Goal: Task Accomplishment & Management: Complete application form

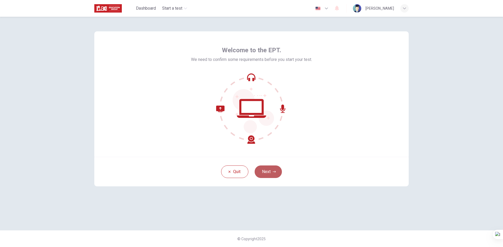
click at [276, 174] on button "Next" at bounding box center [267, 172] width 27 height 13
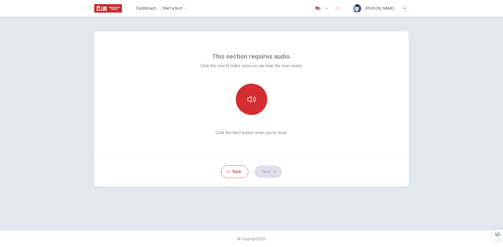
click at [247, 99] on icon "button" at bounding box center [251, 99] width 8 height 6
click at [268, 170] on button "Next" at bounding box center [267, 172] width 27 height 13
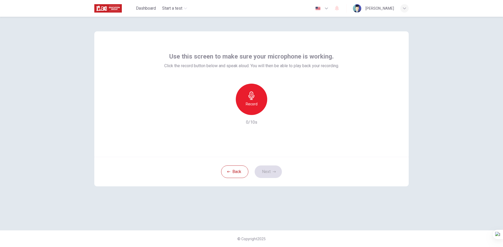
click at [246, 102] on h6 "Record" at bounding box center [252, 104] width 12 height 6
click at [275, 109] on icon "button" at bounding box center [275, 110] width 5 height 5
click at [272, 174] on button "Next" at bounding box center [267, 172] width 27 height 13
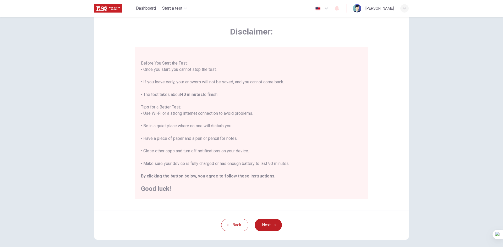
scroll to position [18, 0]
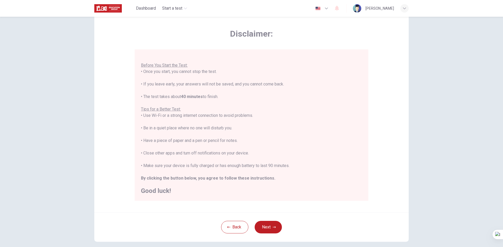
click at [267, 224] on button "Next" at bounding box center [267, 227] width 27 height 13
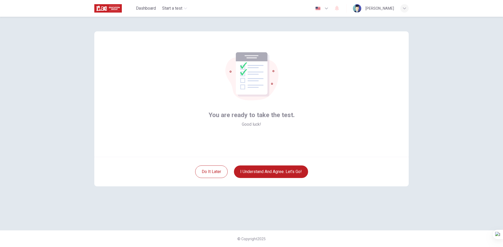
scroll to position [0, 0]
click at [277, 175] on button "I understand and agree. Let’s go!" at bounding box center [271, 172] width 74 height 13
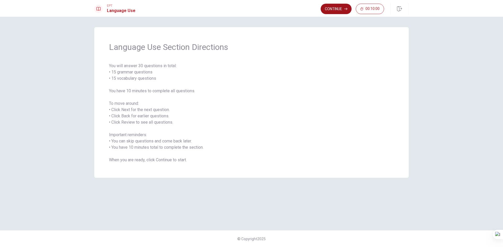
click at [331, 10] on button "Continue" at bounding box center [335, 9] width 31 height 10
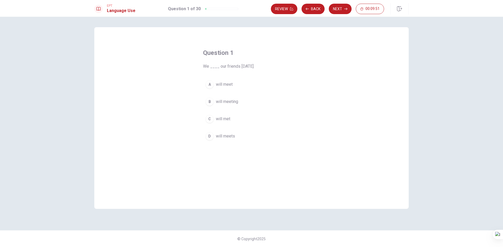
click at [212, 85] on div "A" at bounding box center [209, 84] width 8 height 8
click at [341, 11] on button "Next" at bounding box center [339, 9] width 23 height 10
click at [208, 139] on div "D" at bounding box center [209, 136] width 8 height 8
click at [337, 12] on button "Next" at bounding box center [339, 9] width 23 height 10
click at [337, 14] on button "Next" at bounding box center [339, 9] width 23 height 10
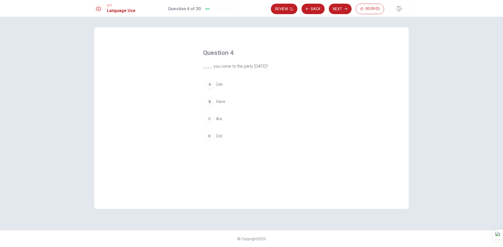
click at [209, 119] on div "C" at bounding box center [209, 119] width 8 height 8
click at [333, 11] on button "Next" at bounding box center [339, 9] width 23 height 10
click at [207, 102] on div "B" at bounding box center [209, 102] width 8 height 8
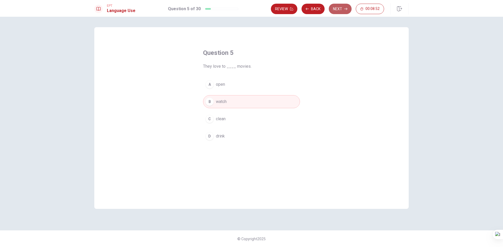
click at [332, 9] on button "Next" at bounding box center [339, 9] width 23 height 10
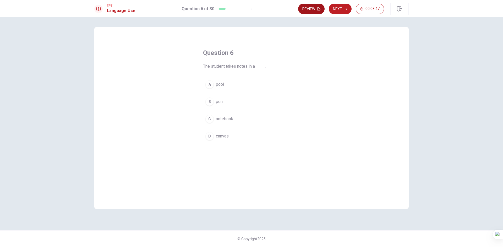
click at [315, 8] on button "Review" at bounding box center [311, 9] width 26 height 10
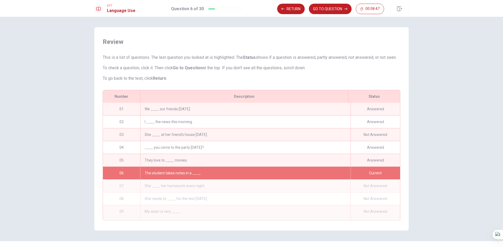
scroll to position [13, 0]
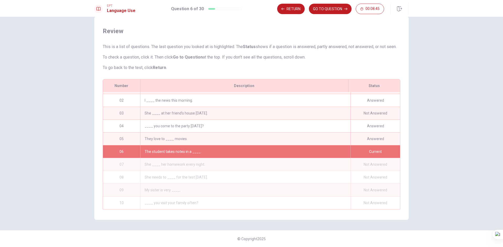
click at [171, 110] on div "She ____ at her friend’s house [DATE]." at bounding box center [245, 113] width 210 height 13
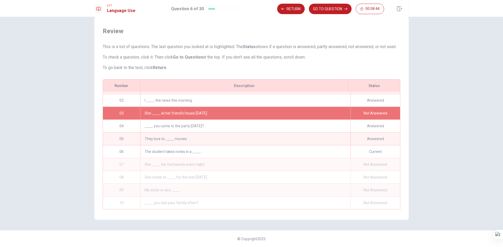
click at [249, 107] on div "She ____ at her friend’s house [DATE]." at bounding box center [245, 113] width 210 height 13
click at [247, 107] on div "She ____ at her friend’s house [DATE]." at bounding box center [245, 113] width 210 height 13
click at [247, 108] on div "She ____ at her friend’s house [DATE]." at bounding box center [245, 113] width 210 height 13
click at [159, 107] on div "She ____ at her friend’s house [DATE]." at bounding box center [245, 113] width 210 height 13
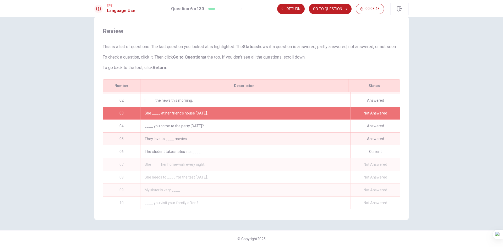
click at [160, 107] on div "She ____ at her friend’s house [DATE]." at bounding box center [245, 113] width 210 height 13
click at [109, 103] on div "02" at bounding box center [121, 100] width 37 height 13
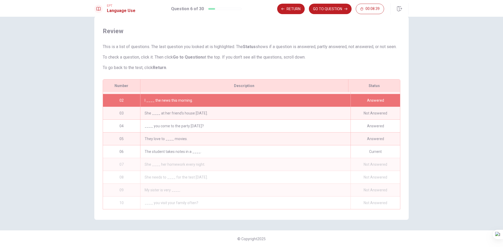
drag, startPoint x: 184, startPoint y: 108, endPoint x: 186, endPoint y: 110, distance: 2.8
click at [185, 109] on div "She ____ at her friend’s house [DATE]." at bounding box center [245, 113] width 210 height 13
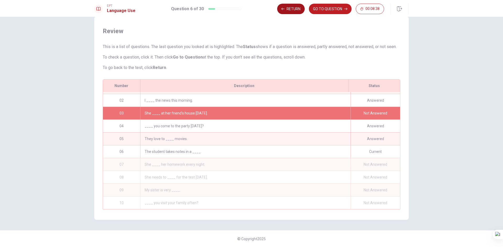
click at [299, 11] on button "Return" at bounding box center [290, 9] width 27 height 10
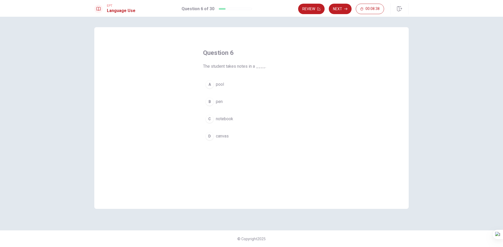
scroll to position [0, 0]
click at [211, 118] on div "C" at bounding box center [209, 119] width 8 height 8
click at [341, 11] on button "Next" at bounding box center [339, 9] width 23 height 10
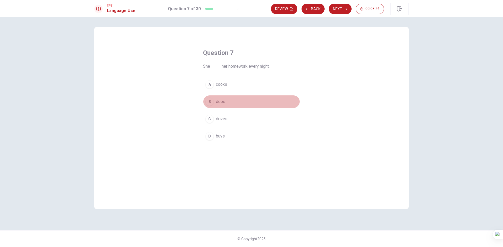
click at [211, 103] on div "B" at bounding box center [209, 102] width 8 height 8
click at [339, 12] on button "Next" at bounding box center [339, 9] width 23 height 10
click at [207, 122] on div "C" at bounding box center [209, 119] width 8 height 8
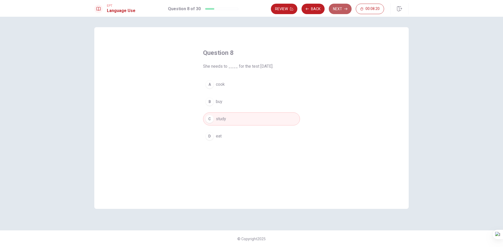
click at [341, 12] on button "Next" at bounding box center [339, 9] width 23 height 10
click at [212, 116] on div "C" at bounding box center [209, 119] width 8 height 8
click at [338, 5] on button "Next" at bounding box center [339, 9] width 23 height 10
click at [211, 105] on div "B" at bounding box center [209, 102] width 8 height 8
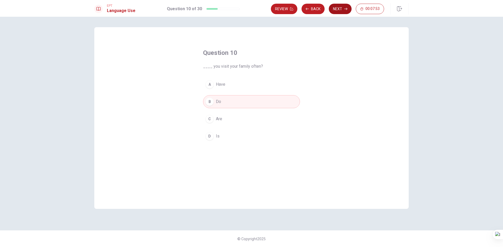
click at [348, 10] on button "Next" at bounding box center [339, 9] width 23 height 10
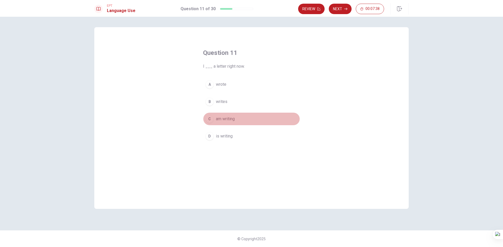
click at [211, 121] on div "C" at bounding box center [209, 119] width 8 height 8
click at [339, 13] on button "Next" at bounding box center [339, 9] width 23 height 10
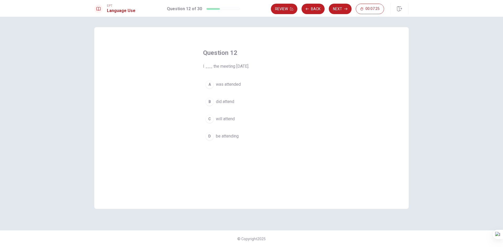
click at [210, 120] on div "C" at bounding box center [209, 119] width 8 height 8
click at [341, 14] on div "Review Back Next 00:07:21" at bounding box center [340, 9] width 138 height 12
click at [341, 9] on button "Next" at bounding box center [339, 9] width 23 height 10
click at [214, 85] on button "A changes" at bounding box center [251, 84] width 97 height 13
click at [343, 6] on button "Next" at bounding box center [339, 9] width 23 height 10
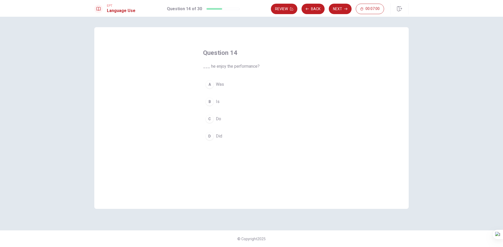
click at [215, 102] on button "B Is" at bounding box center [251, 101] width 97 height 13
click at [338, 11] on button "Next" at bounding box center [339, 9] width 23 height 10
click at [208, 99] on div "B" at bounding box center [209, 102] width 8 height 8
click at [340, 8] on button "Next" at bounding box center [339, 9] width 23 height 10
click at [208, 136] on div "D" at bounding box center [209, 136] width 8 height 8
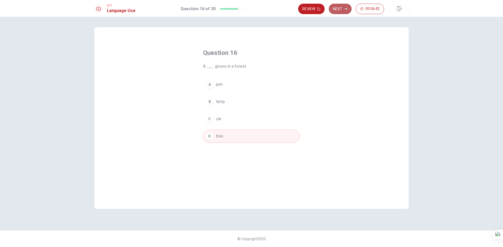
click at [338, 12] on button "Next" at bounding box center [339, 9] width 23 height 10
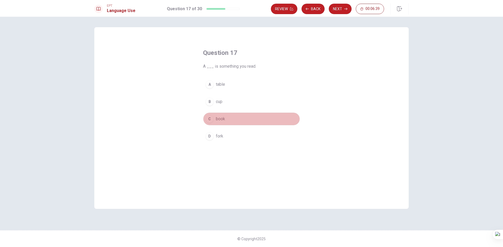
click at [209, 116] on div "C" at bounding box center [209, 119] width 8 height 8
drag, startPoint x: 334, startPoint y: 8, endPoint x: 333, endPoint y: 13, distance: 4.9
click at [335, 8] on button "Next" at bounding box center [339, 9] width 23 height 10
click at [208, 122] on div "C" at bounding box center [209, 119] width 8 height 8
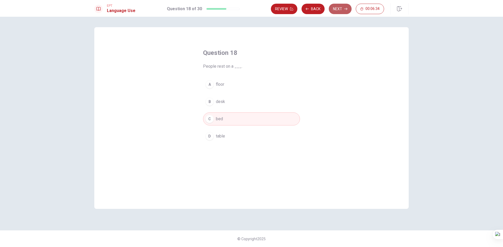
click at [336, 6] on button "Next" at bounding box center [339, 9] width 23 height 10
click at [209, 84] on div "A" at bounding box center [209, 84] width 8 height 8
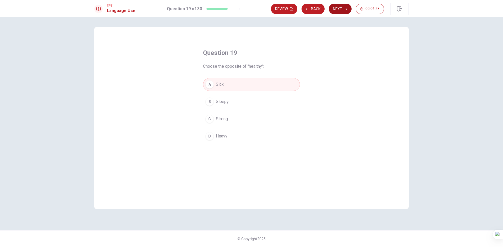
click at [339, 10] on button "Next" at bounding box center [339, 9] width 23 height 10
click at [209, 85] on div "A" at bounding box center [209, 84] width 8 height 8
click at [339, 9] on button "Next" at bounding box center [339, 9] width 23 height 10
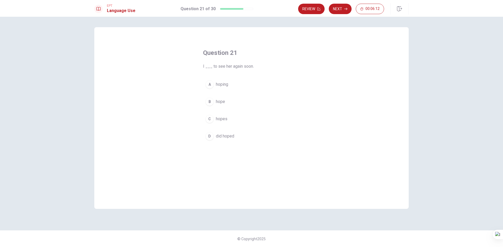
click at [212, 102] on div "B" at bounding box center [209, 102] width 8 height 8
click at [340, 10] on button "Next" at bounding box center [339, 9] width 23 height 10
click at [210, 87] on div "A" at bounding box center [209, 91] width 8 height 8
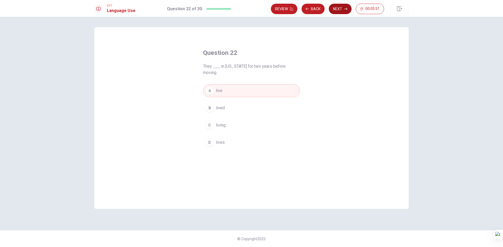
click at [333, 10] on button "Next" at bounding box center [339, 9] width 23 height 10
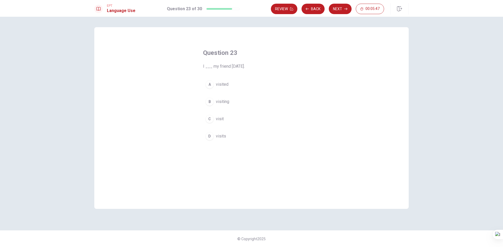
click at [209, 86] on div "A" at bounding box center [209, 84] width 8 height 8
click at [339, 14] on button "Next" at bounding box center [339, 9] width 23 height 10
click at [210, 105] on div "B" at bounding box center [209, 108] width 8 height 8
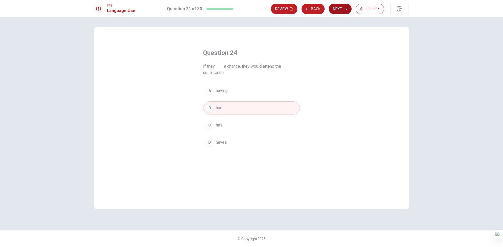
click at [337, 10] on button "Next" at bounding box center [339, 9] width 23 height 10
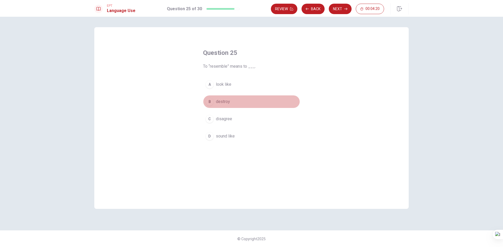
click at [212, 103] on div "B" at bounding box center [209, 102] width 8 height 8
click at [343, 12] on button "Next" at bounding box center [339, 9] width 23 height 10
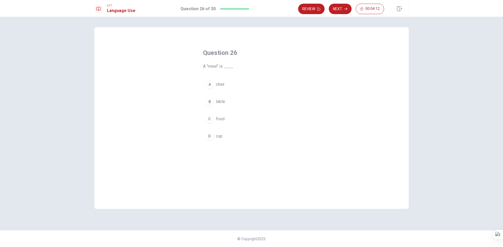
click at [209, 120] on div "C" at bounding box center [209, 119] width 8 height 8
click at [339, 9] on button "Next" at bounding box center [339, 9] width 23 height 10
click at [209, 135] on div "D" at bounding box center [209, 136] width 8 height 8
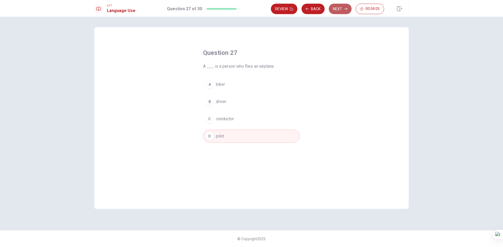
click at [341, 7] on button "Next" at bounding box center [339, 9] width 23 height 10
click at [205, 117] on div "C" at bounding box center [209, 119] width 8 height 8
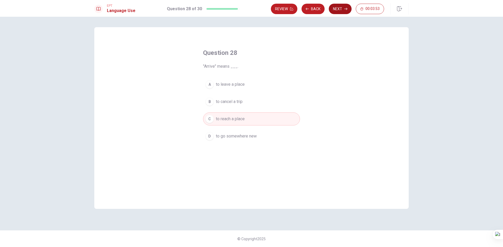
click at [342, 12] on button "Next" at bounding box center [339, 9] width 23 height 10
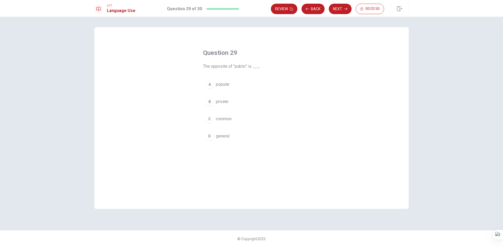
click at [209, 103] on div "B" at bounding box center [209, 102] width 8 height 8
click at [345, 10] on icon "button" at bounding box center [345, 8] width 3 height 3
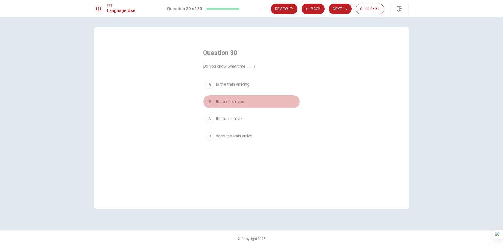
click at [203, 101] on button "B the train arrives" at bounding box center [251, 101] width 97 height 13
click at [339, 12] on button "Next" at bounding box center [339, 9] width 23 height 10
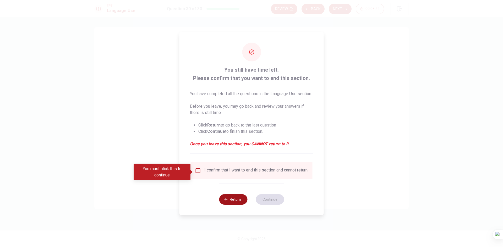
click at [237, 204] on button "Return" at bounding box center [233, 199] width 28 height 10
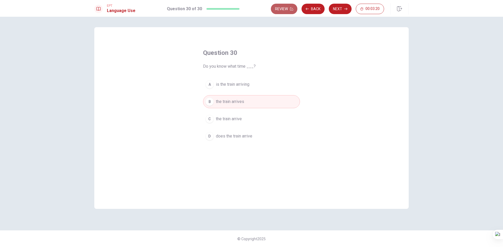
click at [277, 11] on button "Review" at bounding box center [284, 9] width 26 height 10
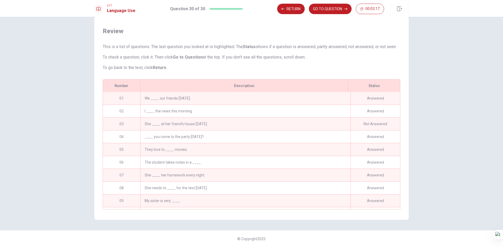
click at [338, 119] on div "She ____ at her friend’s house [DATE]." at bounding box center [245, 124] width 210 height 13
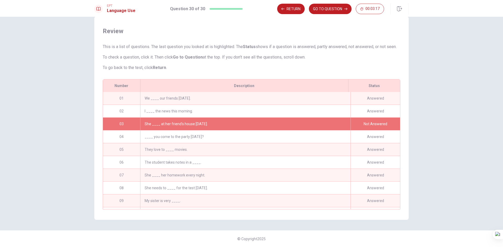
click at [338, 120] on div "She ____ at her friend’s house [DATE]." at bounding box center [245, 124] width 210 height 13
click at [216, 125] on div "She ____ at her friend’s house [DATE]." at bounding box center [245, 124] width 210 height 13
click at [334, 12] on button "GO TO QUESTION" at bounding box center [330, 9] width 43 height 10
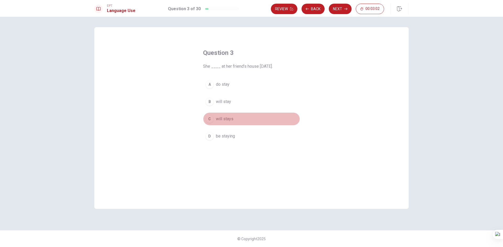
click at [224, 119] on span "will stays" at bounding box center [225, 119] width 18 height 6
click at [333, 13] on button "Next" at bounding box center [339, 9] width 23 height 10
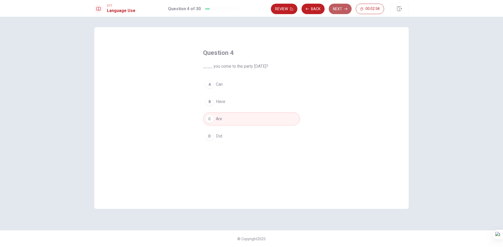
click at [338, 12] on button "Next" at bounding box center [339, 9] width 23 height 10
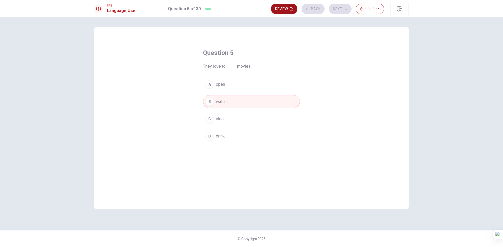
click at [287, 10] on button "Review" at bounding box center [284, 9] width 26 height 10
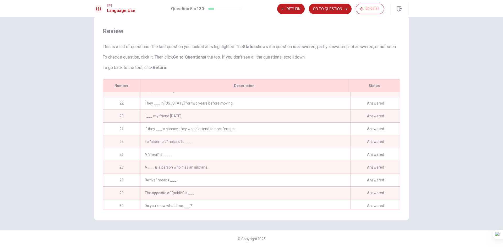
scroll to position [270, 0]
click at [381, 198] on div "Answered" at bounding box center [374, 203] width 49 height 13
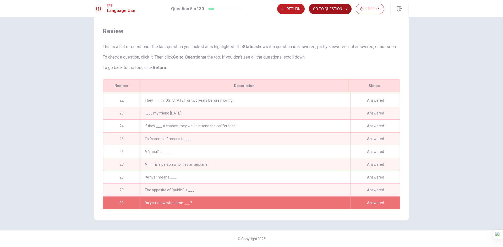
click at [330, 12] on button "GO TO QUESTION" at bounding box center [330, 9] width 43 height 10
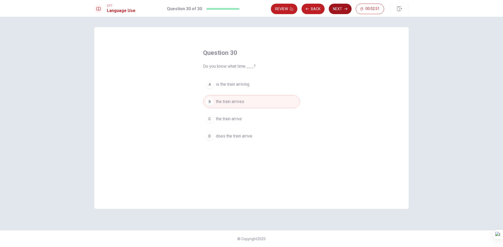
click at [346, 10] on button "Next" at bounding box center [339, 9] width 23 height 10
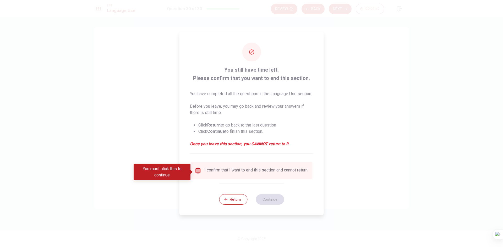
click at [199, 169] on input "You must click this to continue" at bounding box center [198, 171] width 6 height 6
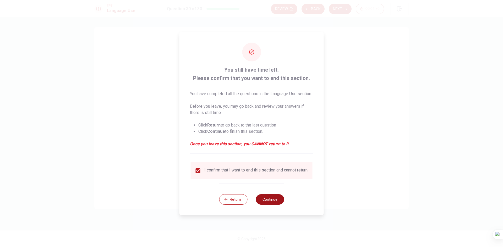
click at [267, 205] on button "Continue" at bounding box center [269, 199] width 28 height 10
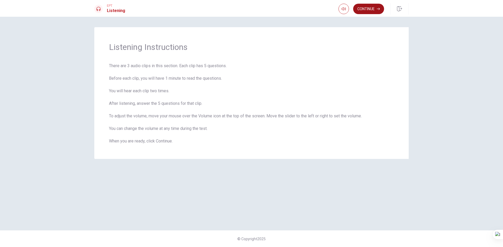
click at [361, 12] on button "Continue" at bounding box center [368, 9] width 31 height 10
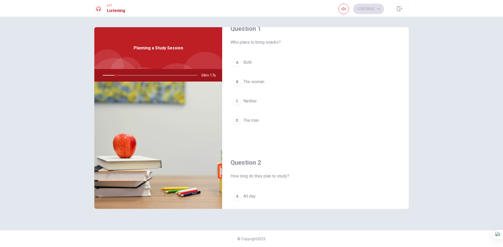
scroll to position [76, 0]
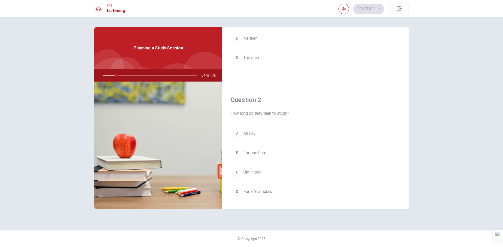
click at [387, 90] on div "Question 2 How long do they plan to study? A All day B For one hour C Until noo…" at bounding box center [315, 152] width 186 height 134
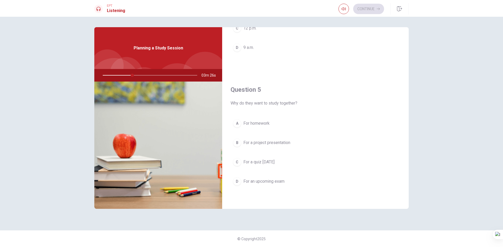
click at [238, 183] on div "D" at bounding box center [237, 181] width 8 height 8
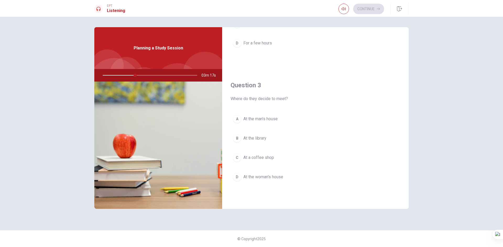
click at [236, 140] on div "B" at bounding box center [237, 138] width 8 height 8
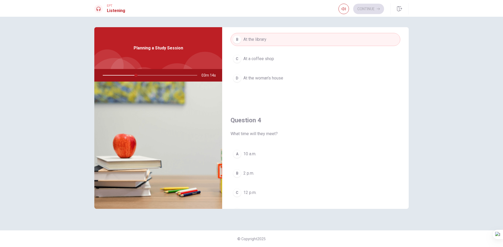
scroll to position [333, 0]
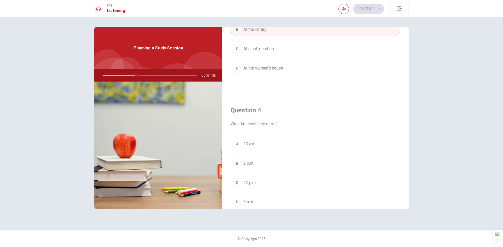
click at [241, 143] on button "A 10 a.m." at bounding box center [315, 144] width 170 height 13
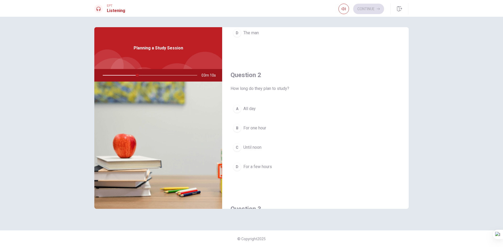
scroll to position [100, 0]
click at [238, 169] on div "D" at bounding box center [237, 168] width 8 height 8
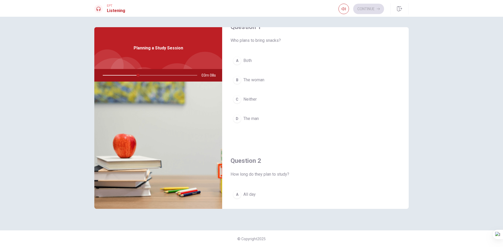
scroll to position [4, 0]
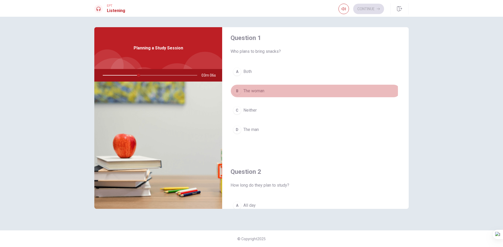
click at [239, 91] on div "B" at bounding box center [237, 91] width 8 height 8
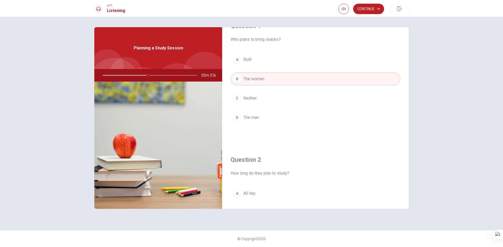
scroll to position [0, 0]
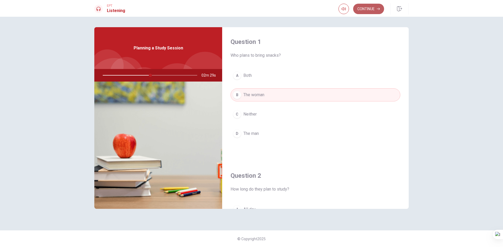
click at [366, 9] on button "Continue" at bounding box center [368, 9] width 31 height 10
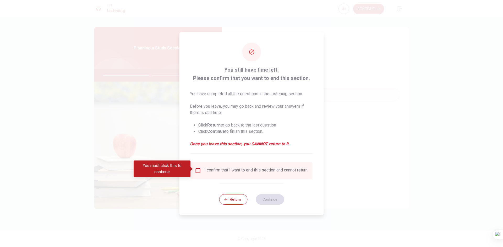
click at [199, 171] on input "You must click this to continue" at bounding box center [198, 171] width 6 height 6
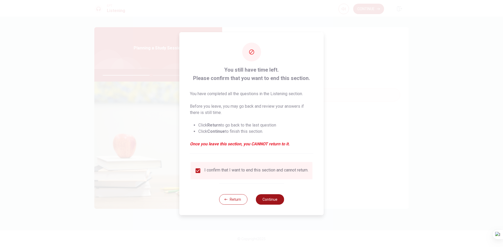
click at [268, 204] on button "Continue" at bounding box center [269, 199] width 28 height 10
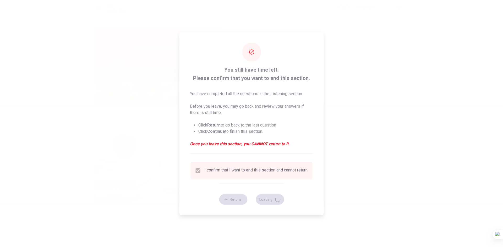
type input "52"
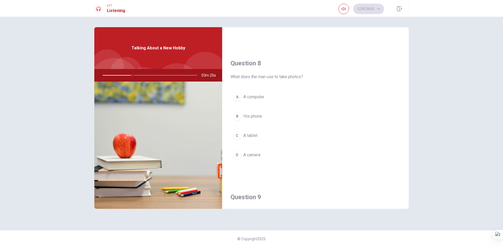
scroll to position [275, 0]
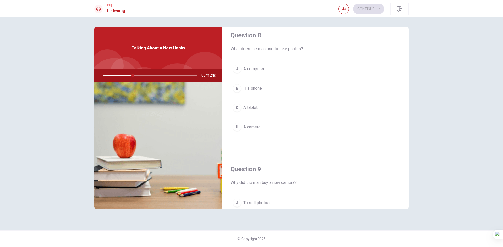
click at [237, 127] on div "D" at bounding box center [237, 127] width 8 height 8
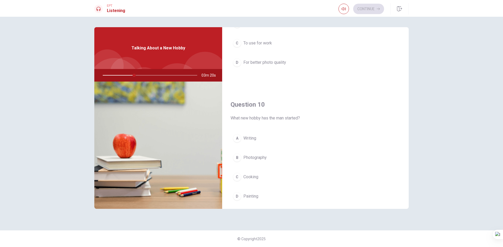
scroll to position [483, 0]
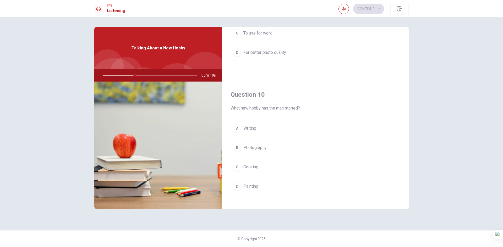
click at [236, 148] on div "B" at bounding box center [237, 148] width 8 height 8
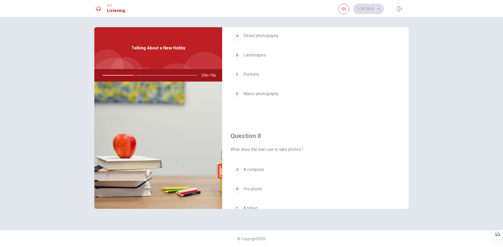
scroll to position [172, 0]
click at [236, 59] on div "B" at bounding box center [237, 57] width 8 height 8
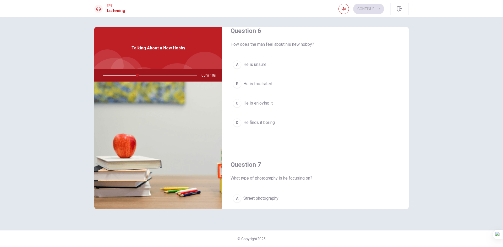
scroll to position [9, 0]
click at [237, 106] on div "C" at bounding box center [237, 105] width 8 height 8
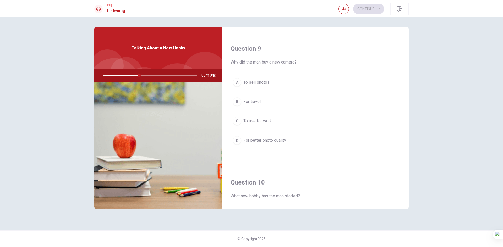
scroll to position [397, 0]
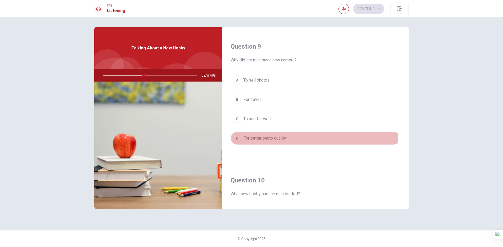
click at [237, 141] on div "D" at bounding box center [237, 138] width 8 height 8
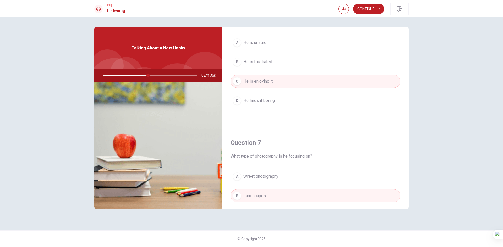
scroll to position [32, 0]
click at [368, 8] on button "Continue" at bounding box center [368, 9] width 31 height 10
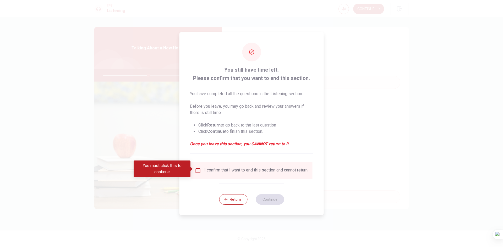
drag, startPoint x: 197, startPoint y: 169, endPoint x: 203, endPoint y: 172, distance: 7.1
click at [197, 169] on input "You must click this to continue" at bounding box center [198, 171] width 6 height 6
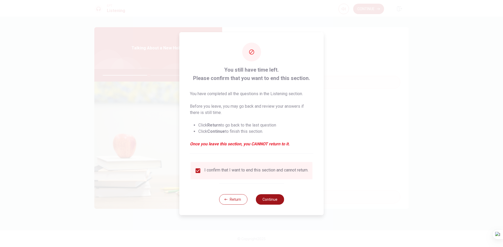
click at [265, 198] on button "Continue" at bounding box center [269, 199] width 28 height 10
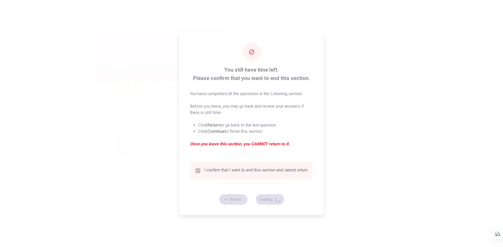
type input "49"
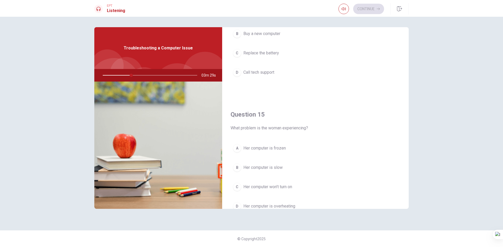
scroll to position [488, 0]
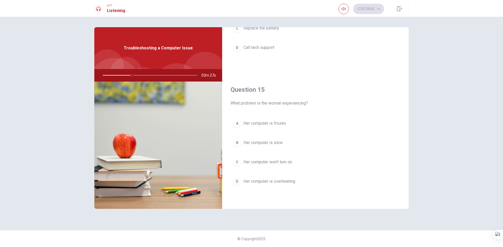
click at [236, 145] on div "B" at bounding box center [237, 143] width 8 height 8
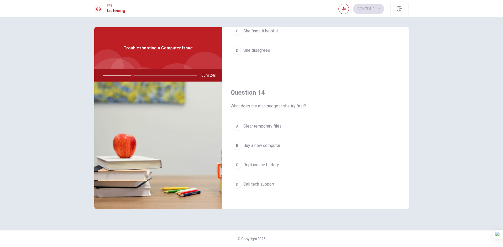
click at [235, 126] on div "A" at bounding box center [237, 126] width 8 height 8
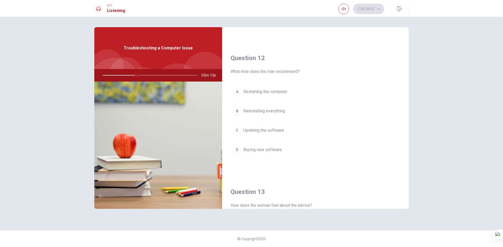
scroll to position [119, 0]
click at [241, 92] on div "A" at bounding box center [237, 91] width 8 height 8
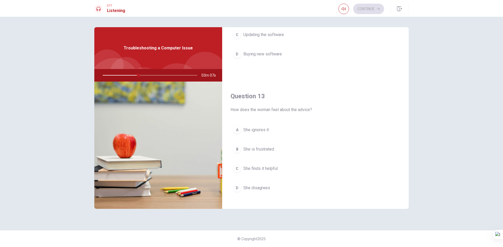
scroll to position [223, 0]
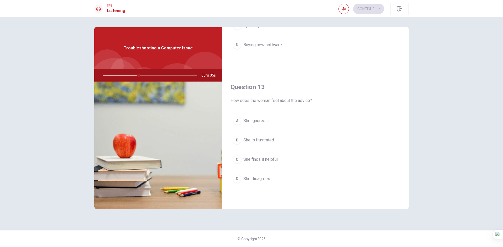
click at [235, 158] on div "C" at bounding box center [237, 159] width 8 height 8
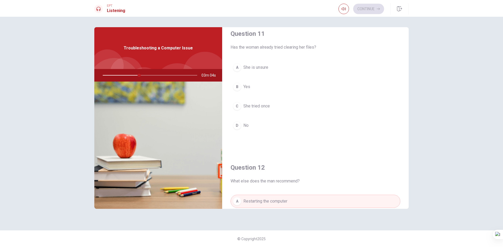
scroll to position [0, 0]
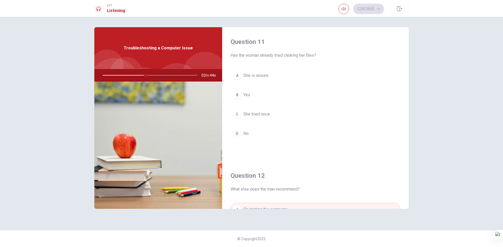
click at [236, 77] on div "A" at bounding box center [237, 75] width 8 height 8
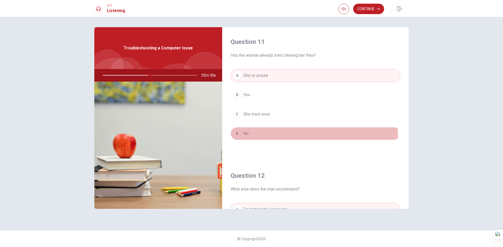
click at [241, 137] on button "D No" at bounding box center [315, 133] width 170 height 13
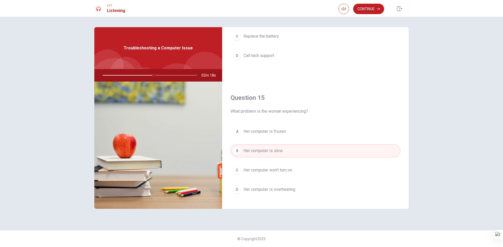
scroll to position [488, 0]
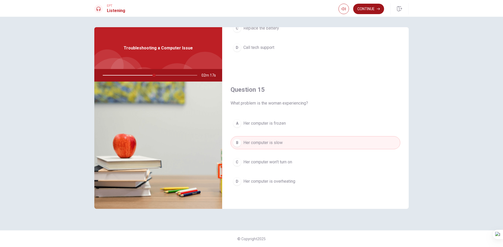
click at [377, 10] on icon "button" at bounding box center [377, 8] width 3 height 3
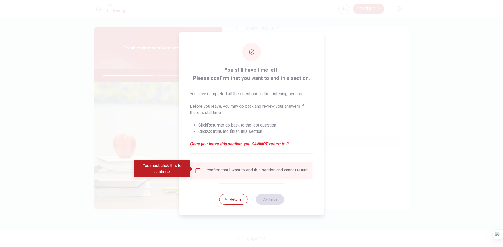
click at [197, 168] on input "You must click this to continue" at bounding box center [198, 171] width 6 height 6
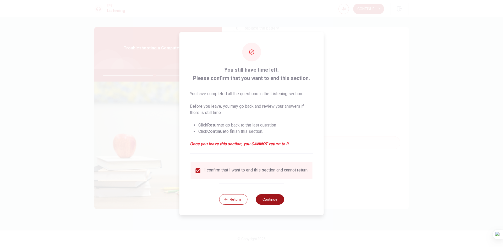
click at [265, 203] on button "Continue" at bounding box center [269, 199] width 28 height 10
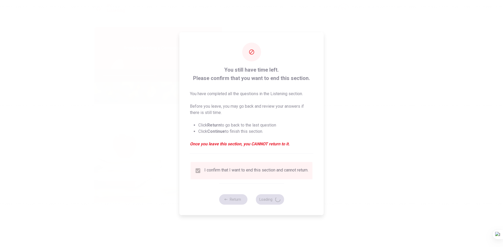
type input "56"
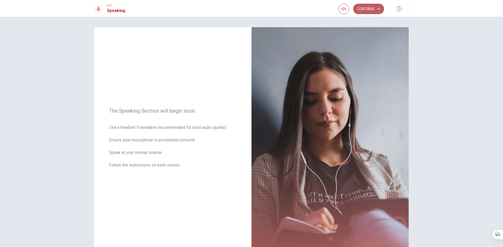
click at [370, 6] on button "Continue" at bounding box center [368, 9] width 31 height 10
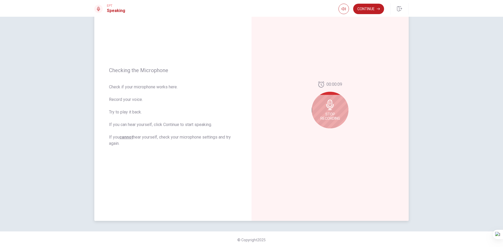
scroll to position [35, 0]
click at [321, 105] on div "Stop Recording" at bounding box center [329, 109] width 37 height 37
click at [335, 134] on button "Play Audio" at bounding box center [335, 131] width 7 height 7
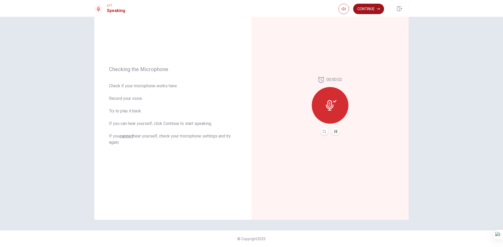
click at [376, 8] on button "Continue" at bounding box center [368, 9] width 31 height 10
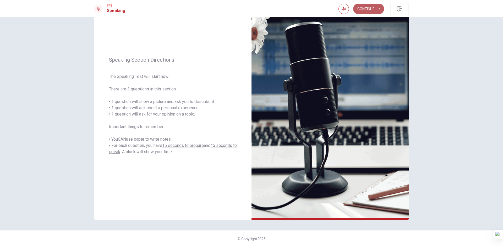
click at [365, 5] on button "Continue" at bounding box center [368, 9] width 31 height 10
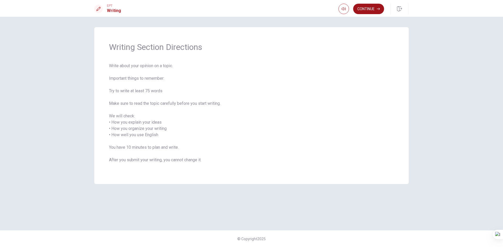
click at [377, 12] on button "Continue" at bounding box center [368, 9] width 31 height 10
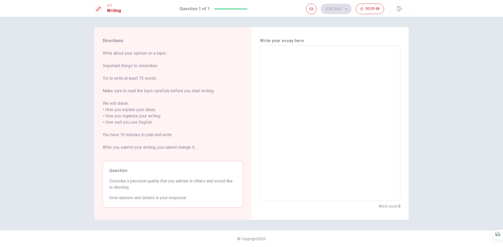
drag, startPoint x: 270, startPoint y: 178, endPoint x: 268, endPoint y: 180, distance: 2.8
type textarea "s"
type textarea "x"
type textarea "sI"
type textarea "x"
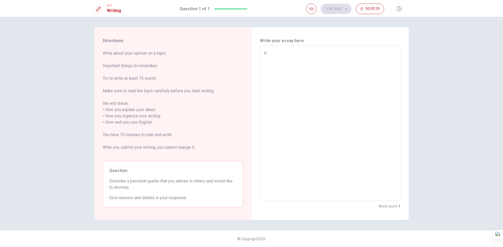
type textarea "sIM"
type textarea "x"
type textarea "sI"
type textarea "x"
type textarea "s"
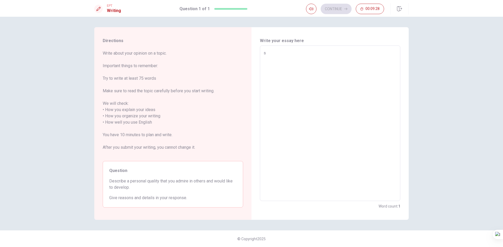
type textarea "x"
type textarea "S"
type textarea "x"
type textarea "Si"
type textarea "x"
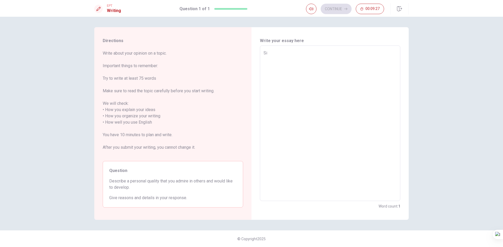
type textarea "Sim"
type textarea "x"
type textarea "Simp"
type textarea "x"
type textarea "Simpl"
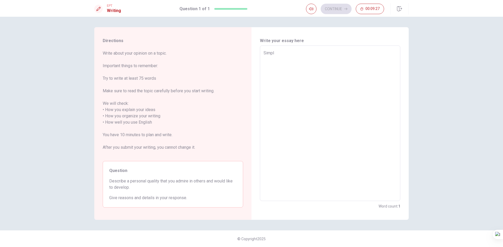
type textarea "x"
type textarea "Simple"
type textarea "x"
type textarea "Simple"
type textarea "x"
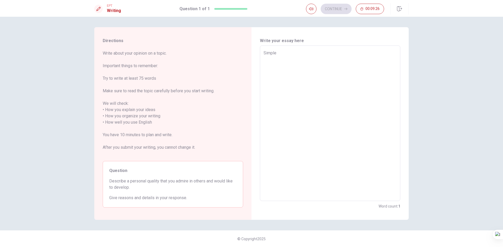
type textarea "Simple"
type textarea "x"
type textarea "Simple,"
type textarea "x"
type textarea "Simple,"
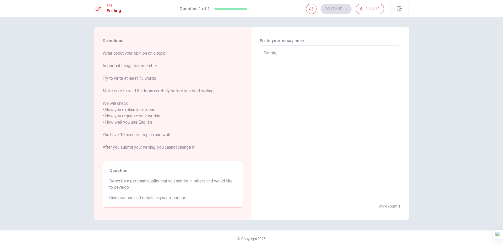
type textarea "x"
type textarea "Simple, i"
type textarea "x"
type textarea "Simple, is"
type textarea "x"
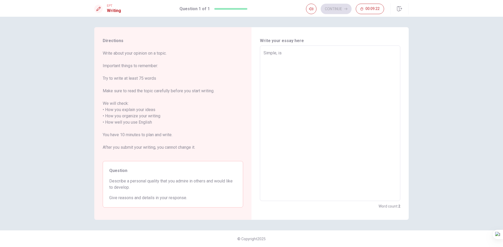
type textarea "Simple, ist"
type textarea "x"
type textarea "Simple, ist"
type textarea "x"
type textarea "Simple, ist"
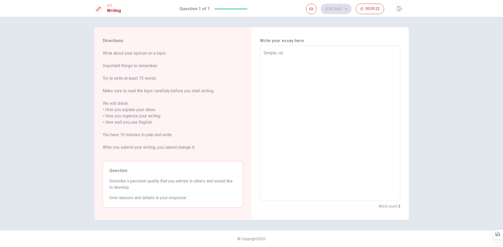
type textarea "x"
type textarea "Simple, is"
type textarea "x"
type textarea "Simple, i"
type textarea "x"
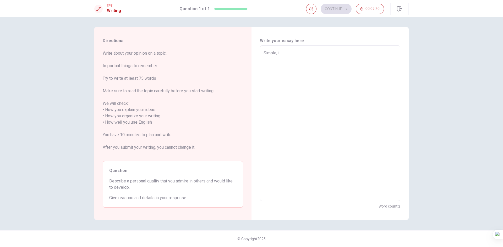
type textarea "Simple, is"
type textarea "x"
type textarea "Simple, is"
type textarea "x"
type textarea "Simple, is j"
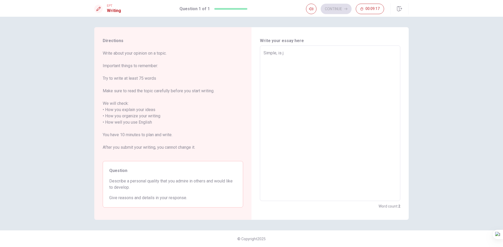
type textarea "x"
type textarea "Simple, is ju"
type textarea "x"
type textarea "Simple, is jus"
type textarea "x"
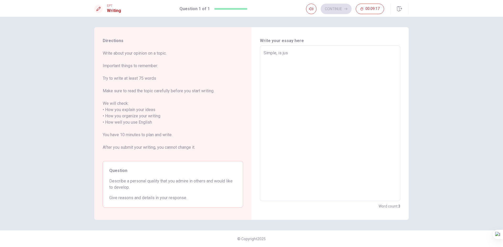
type textarea "Simple, is just"
type textarea "x"
type textarea "Simple, is just"
type textarea "x"
type textarea "Simple, is just o"
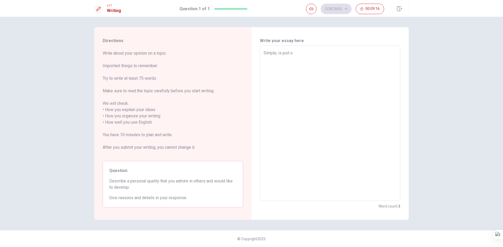
type textarea "x"
type textarea "Simple, is just on"
type textarea "x"
type textarea "Simple, is just one"
type textarea "x"
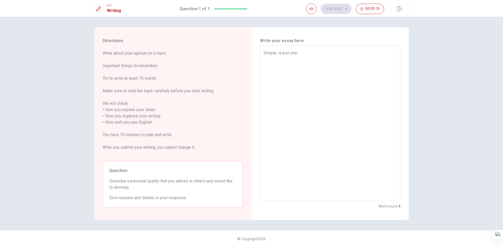
type textarea "Simple, is just one"
type textarea "x"
type textarea "Simple, is just one w"
type textarea "x"
type textarea "Simple, is just one wo"
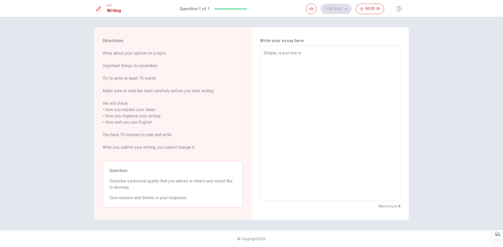
type textarea "x"
type textarea "Simple, is just one wor"
type textarea "x"
type textarea "Simple, is just one word"
type textarea "x"
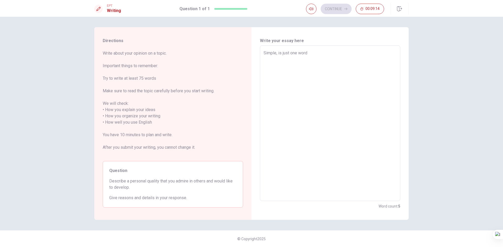
type textarea "Simple, is just one word"
type textarea "x"
type textarea "Simple, is just one word"
type textarea "x"
type textarea "Simple, is just one word"
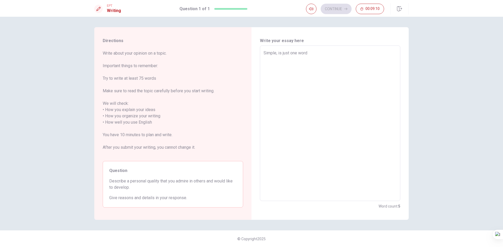
type textarea "x"
type textarea "Simple, is just one word"
type textarea "x"
type textarea "Simple, is just one word,"
type textarea "x"
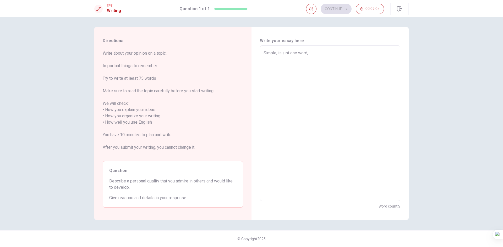
type textarea "Simple, is just one word,"
type textarea "x"
type textarea "Simple, is just one word, h"
type textarea "x"
type textarea "Simple, is just one word, hu"
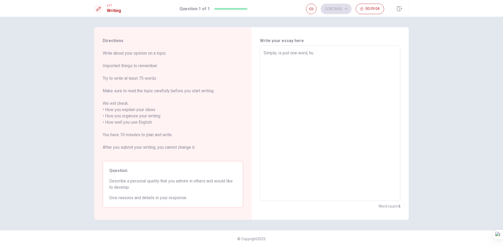
type textarea "x"
type textarea "Simple, is just one word, hum"
type textarea "x"
type textarea "Simple, is just one word, humb"
type textarea "x"
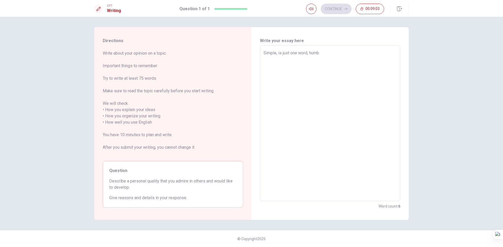
type textarea "Simple, is just one word, humbl"
type textarea "x"
type textarea "Simple, is just one word, humble"
type textarea "x"
type textarea "Simple, is just one word, humbl"
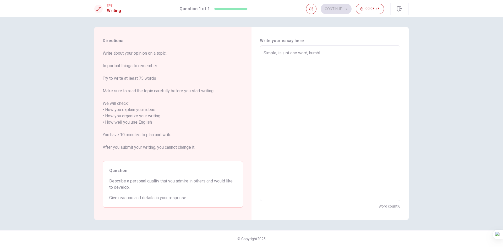
type textarea "x"
type textarea "Simple, is just one word, humb"
type textarea "x"
type textarea "Simple, is just one word, hum"
type textarea "x"
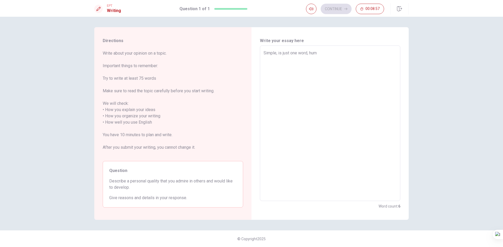
type textarea "Simple, is just one word, hu"
type textarea "x"
type textarea "Simple, is just one word, h"
type textarea "x"
type textarea "Simple, is just one word,"
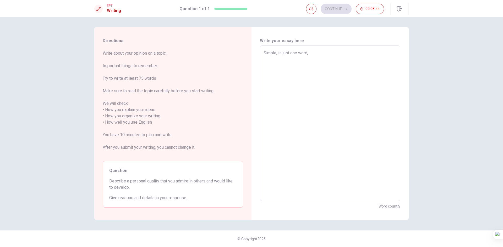
type textarea "x"
type textarea "Simple, is just one word, ""
type textarea "x"
type textarea "Simple, is just one word, "h"
type textarea "x"
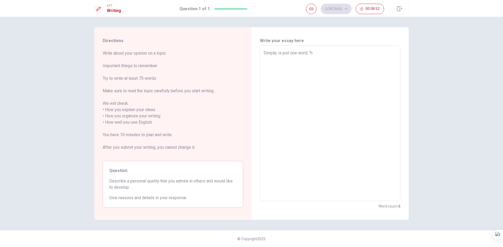
type textarea "Simple, is just one word, "hu"
type textarea "x"
type textarea "Simple, is just one word, "hum"
type textarea "x"
type textarea "Simple, is just one word, "humb"
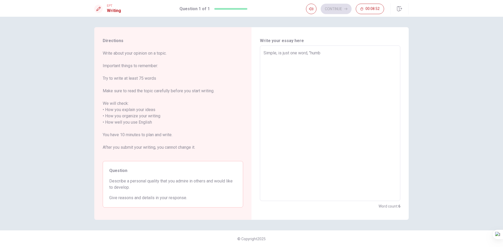
type textarea "x"
type textarea "Simple, is just one word, "humbl"
type textarea "x"
type textarea "Simple, is just one word, "humble"
type textarea "x"
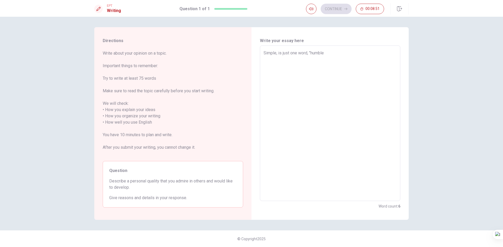
type textarea "Simple, is just one word, "humble""
type textarea "x"
type textarea "Simple, is just one word, "humble","
type textarea "x"
type textarea "Simple, is just one word, "humble","
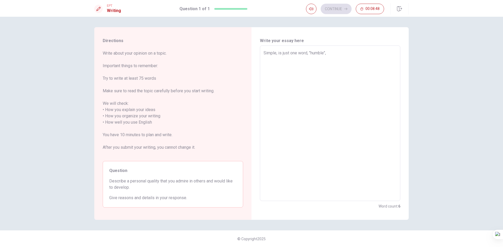
type textarea "x"
type textarea "Simple, is just one word, "humble", t"
type textarea "x"
type textarea "Simple, is just one word, "humble", th"
type textarea "x"
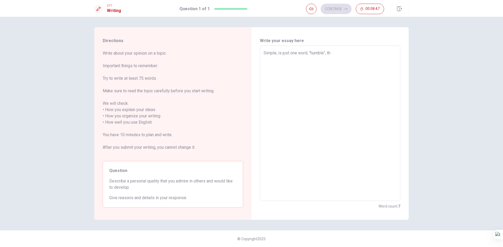
type textarea "Simple, is just one word, "humble", tha"
type textarea "x"
type textarea "Simple, is just one word, "humble", that"
type textarea "x"
type textarea "Simple, is just one word, "humble", thats"
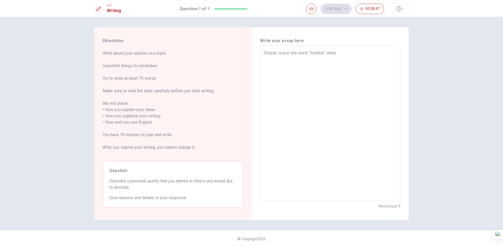
type textarea "x"
type textarea "Simple, is just one word, "humble", thats"
type textarea "x"
type textarea "Simple, is just one word, "humble", thats"
type textarea "x"
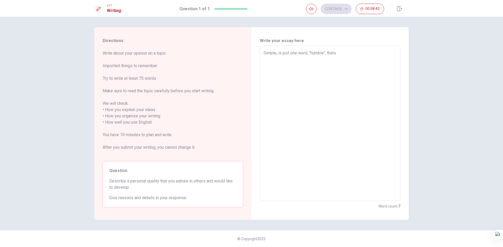
type textarea "Simple, is just one word, "humble", thats"
type textarea "x"
type textarea "Simple, is just one word, "humble", thats y"
type textarea "x"
type textarea "Simple, is just one word, "humble", thats"
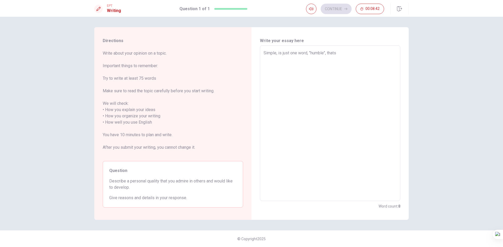
type textarea "x"
type textarea "Simple, is just one word, "humble", thats t"
type textarea "x"
type textarea "Simple, is just one word, "humble", thats th"
type textarea "x"
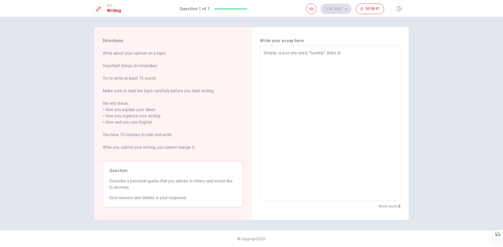
type textarea "Simple, is just one word, "humble", thats the"
type textarea "x"
type textarea "Simple, is just one word, "humble", thats the"
type textarea "x"
type textarea "Simple, is just one word, "humble", thats the b"
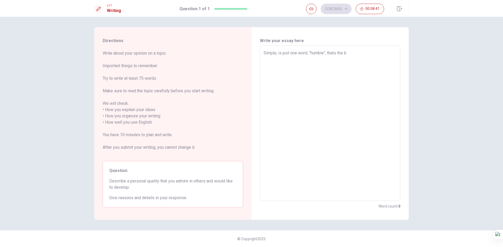
type textarea "x"
type textarea "Simple, is just one word, "humble", thats the be"
type textarea "x"
type textarea "Simple, is just one word, "humble", thats the bes"
type textarea "x"
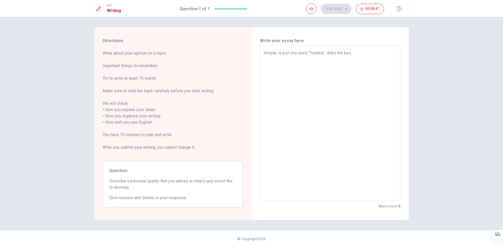
type textarea "Simple, is just one word, "humble", thats the best"
type textarea "x"
type textarea "Simple, is just one word, "humble", thats the best"
type textarea "x"
type textarea "Simple, is just one word, "humble", thats the best q"
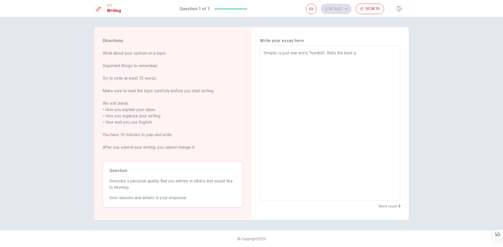
type textarea "x"
type textarea "Simple, is just one word, "humble", thats the best qu"
type textarea "x"
type textarea "Simple, is just one word, "humble", thats the best qua"
type textarea "x"
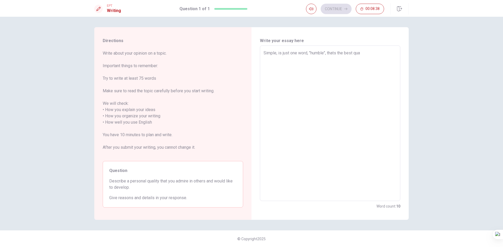
type textarea "Simple, is just one word, "humble", thats the best qual"
type textarea "x"
type textarea "Simple, is just one word, "humble", thats the best quali"
type textarea "x"
type textarea "Simple, is just one word, "humble", thats the best qualit"
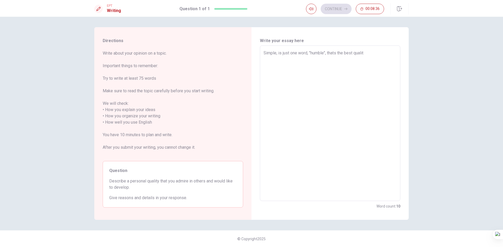
type textarea "x"
type textarea "Simple, is just one word, "humble", thats the best quality"
type textarea "x"
type textarea "Simple, is just one word, "humble", thats the best quality"
type textarea "x"
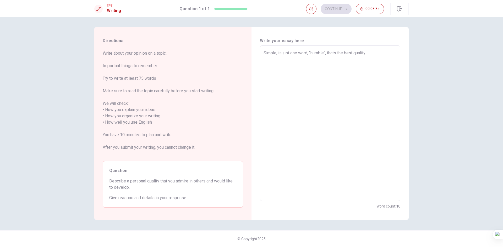
type textarea "Simple, is just one word, "humble", thats the best quality a"
type textarea "x"
type textarea "Simple, is just one word, "humble", thats the best quality a"
type textarea "x"
type textarea "Simple, is just one word, "humble", thats the best quality a p"
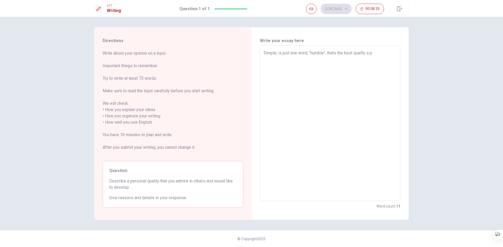
type textarea "x"
type textarea "Simple, is just one word, "humble", thats the best quality a pe"
type textarea "x"
type textarea "Simple, is just one word, "humble", thats the best quality a per"
type textarea "x"
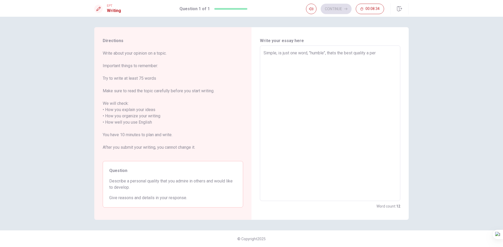
type textarea "Simple, is just one word, "humble", thats the best quality a pers"
type textarea "x"
type textarea "Simple, is just one word, "humble", thats the best quality a perso"
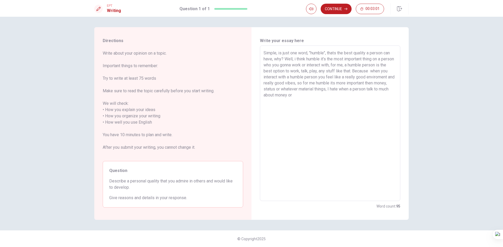
click at [289, 89] on textarea "Simple, is just one word, "humble", thats the best quality a person can have, w…" at bounding box center [329, 123] width 133 height 147
click at [338, 98] on textarea "Simple, is just one word, "humble", thats the best quality a person can have, w…" at bounding box center [329, 123] width 133 height 147
click at [335, 11] on button "Continue" at bounding box center [335, 9] width 31 height 10
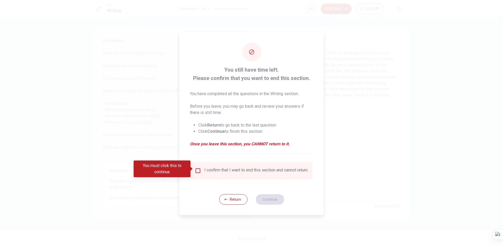
click at [195, 168] on input "You must click this to continue" at bounding box center [198, 171] width 6 height 6
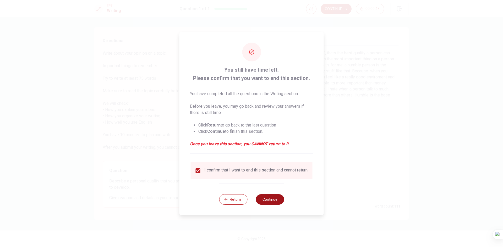
click at [266, 203] on button "Continue" at bounding box center [269, 199] width 28 height 10
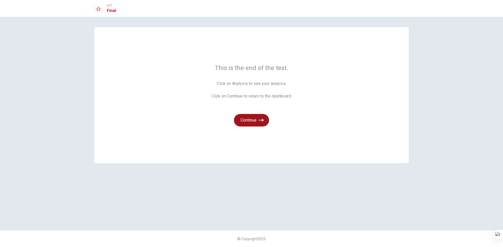
click at [256, 123] on button "Continue" at bounding box center [251, 120] width 35 height 13
